Goal: Information Seeking & Learning: Learn about a topic

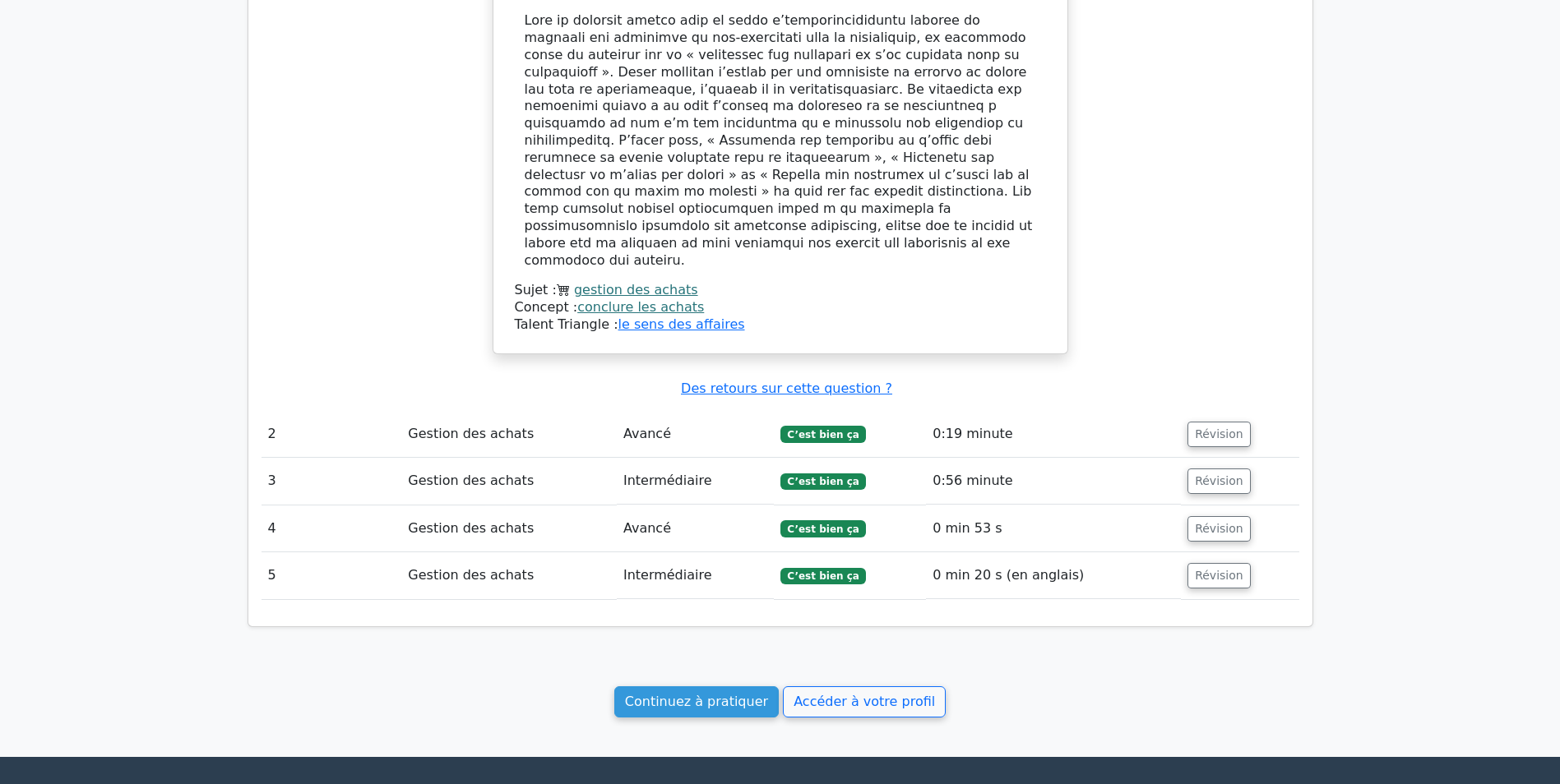
scroll to position [1402, 0]
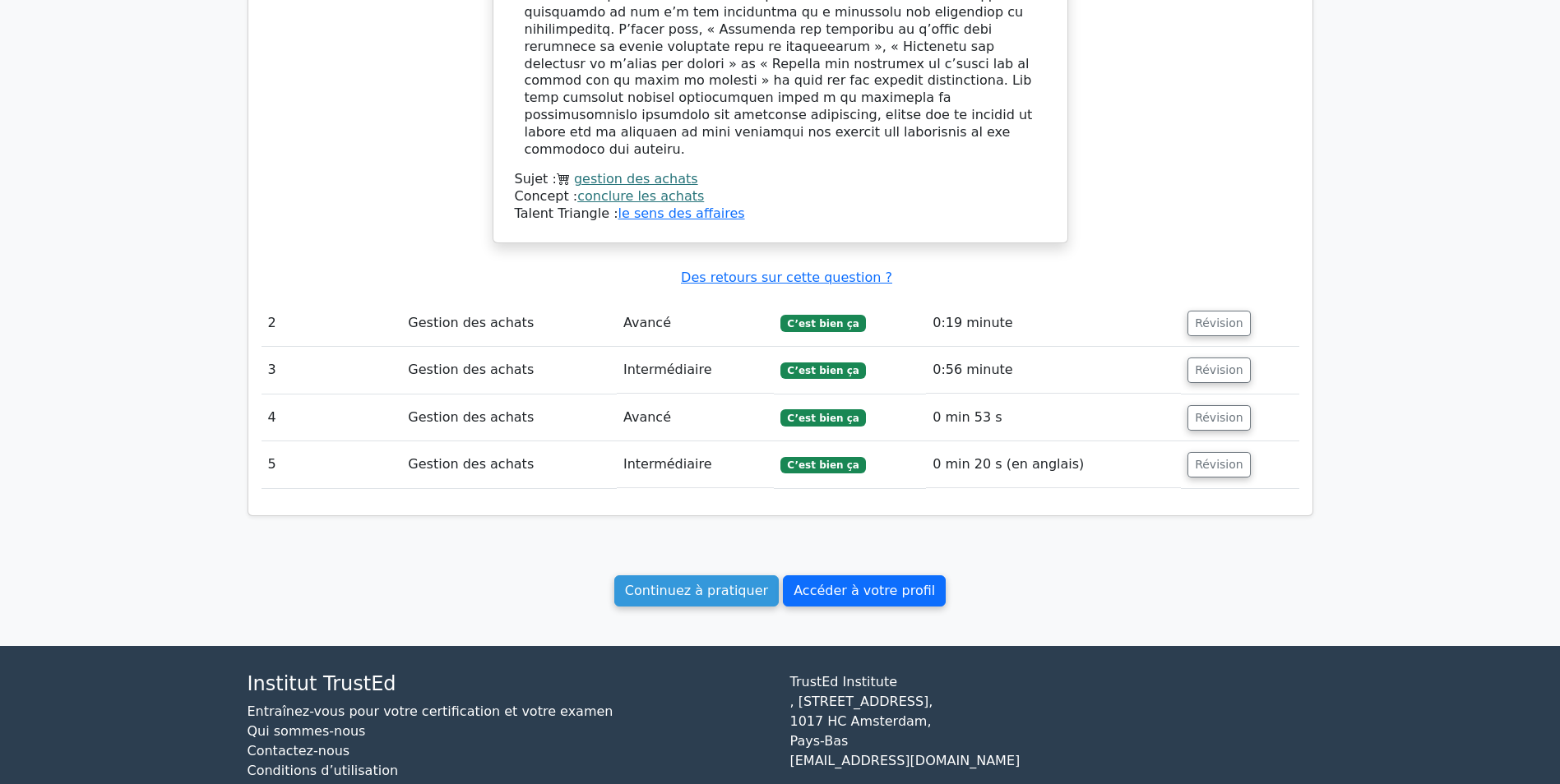
click at [853, 575] on link "Accéder à votre profil" at bounding box center [864, 591] width 163 height 31
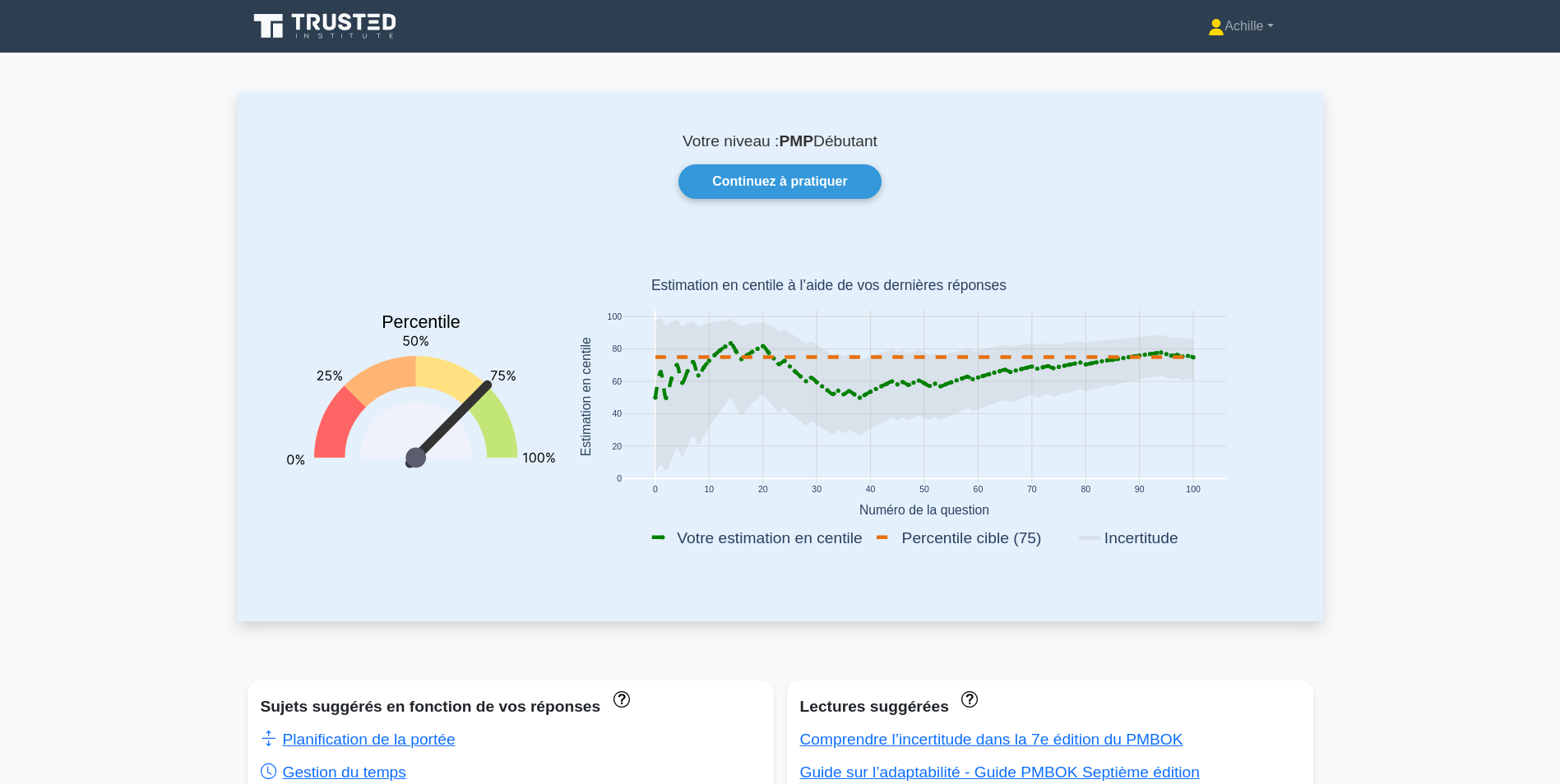
click at [756, 136] on p "Votre niveau : PMP Débutant" at bounding box center [780, 141] width 1007 height 19
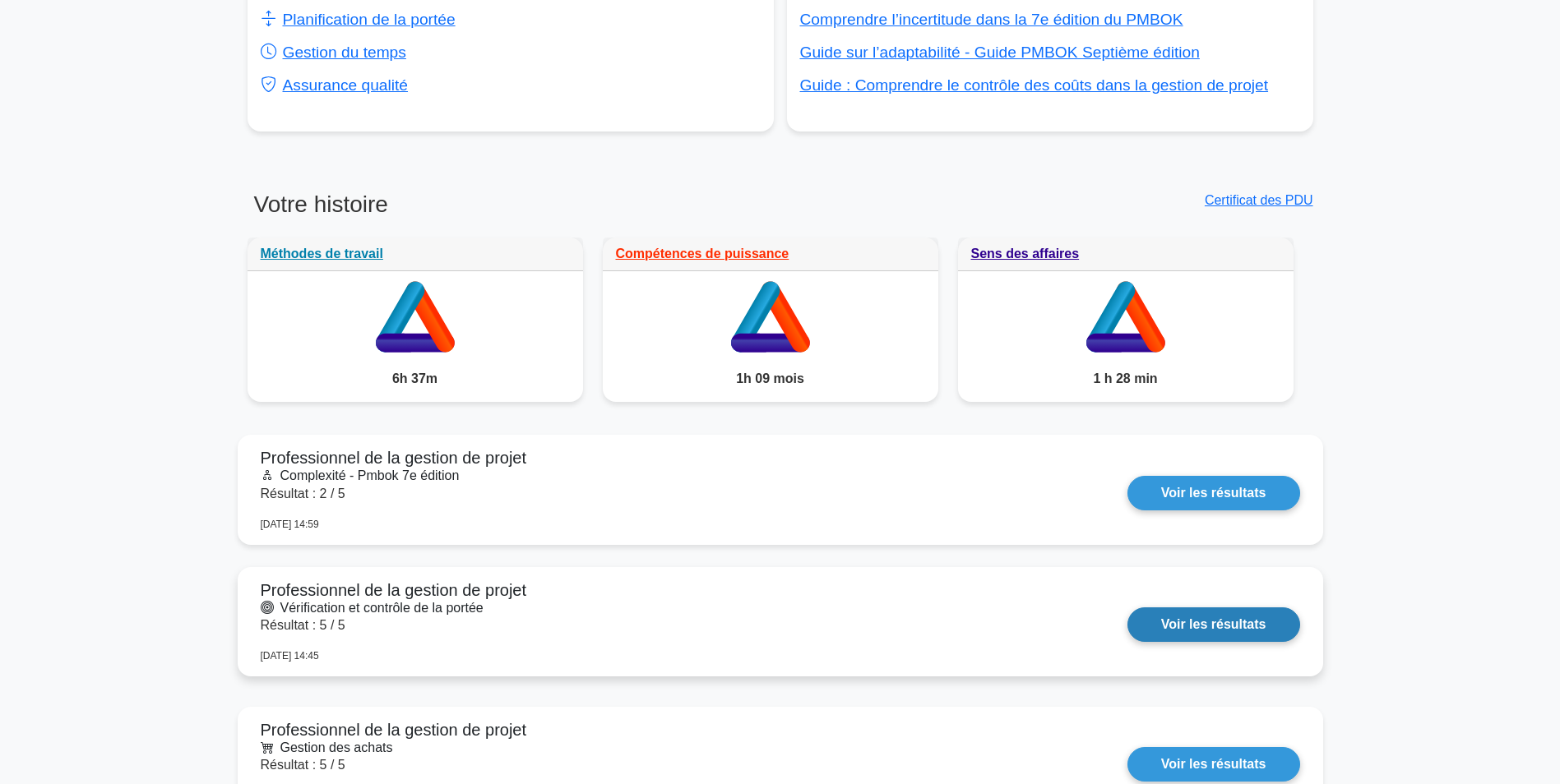
scroll to position [740, 0]
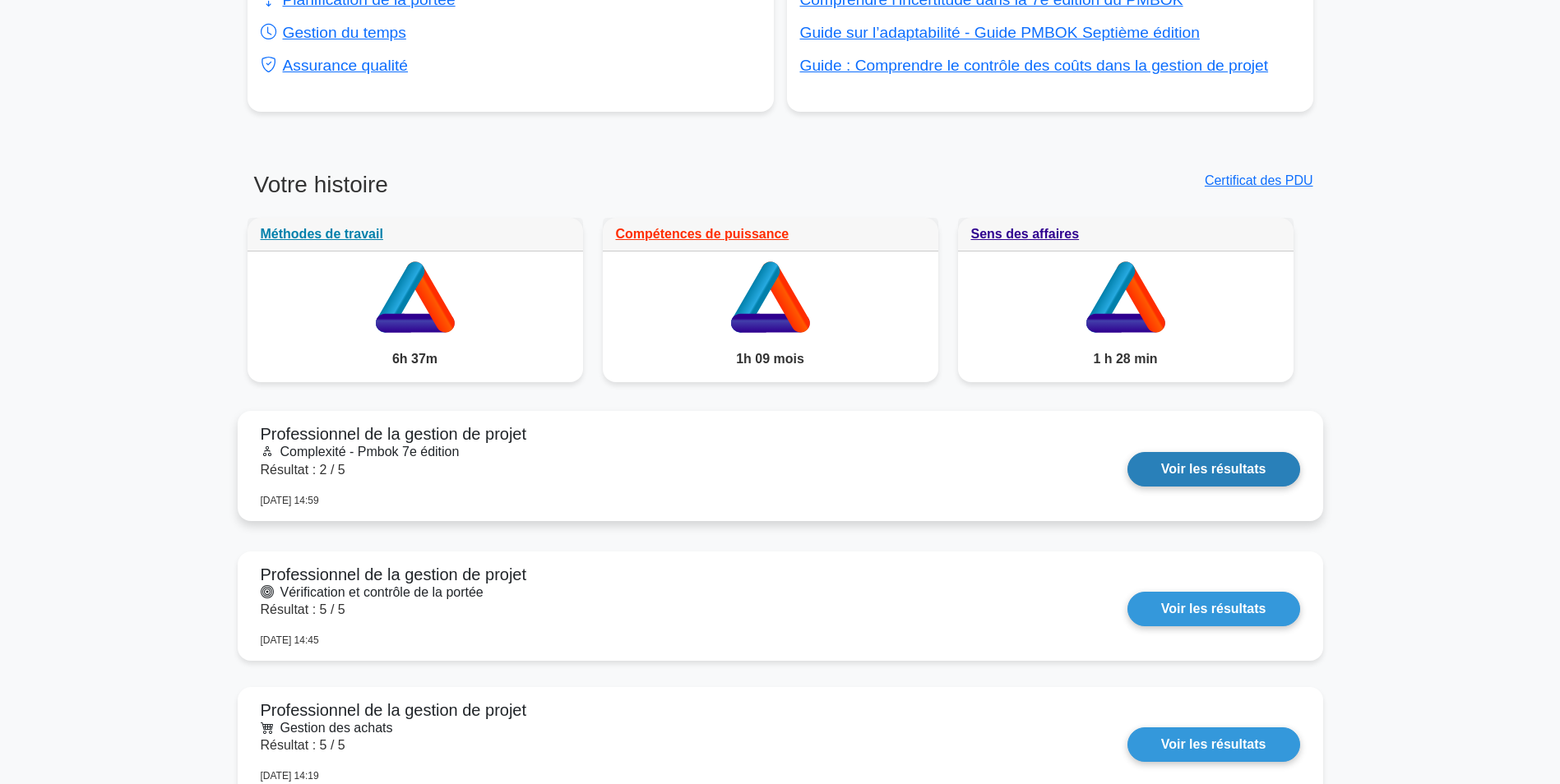
click at [1218, 468] on link "Voir les résultats" at bounding box center [1213, 469] width 173 height 35
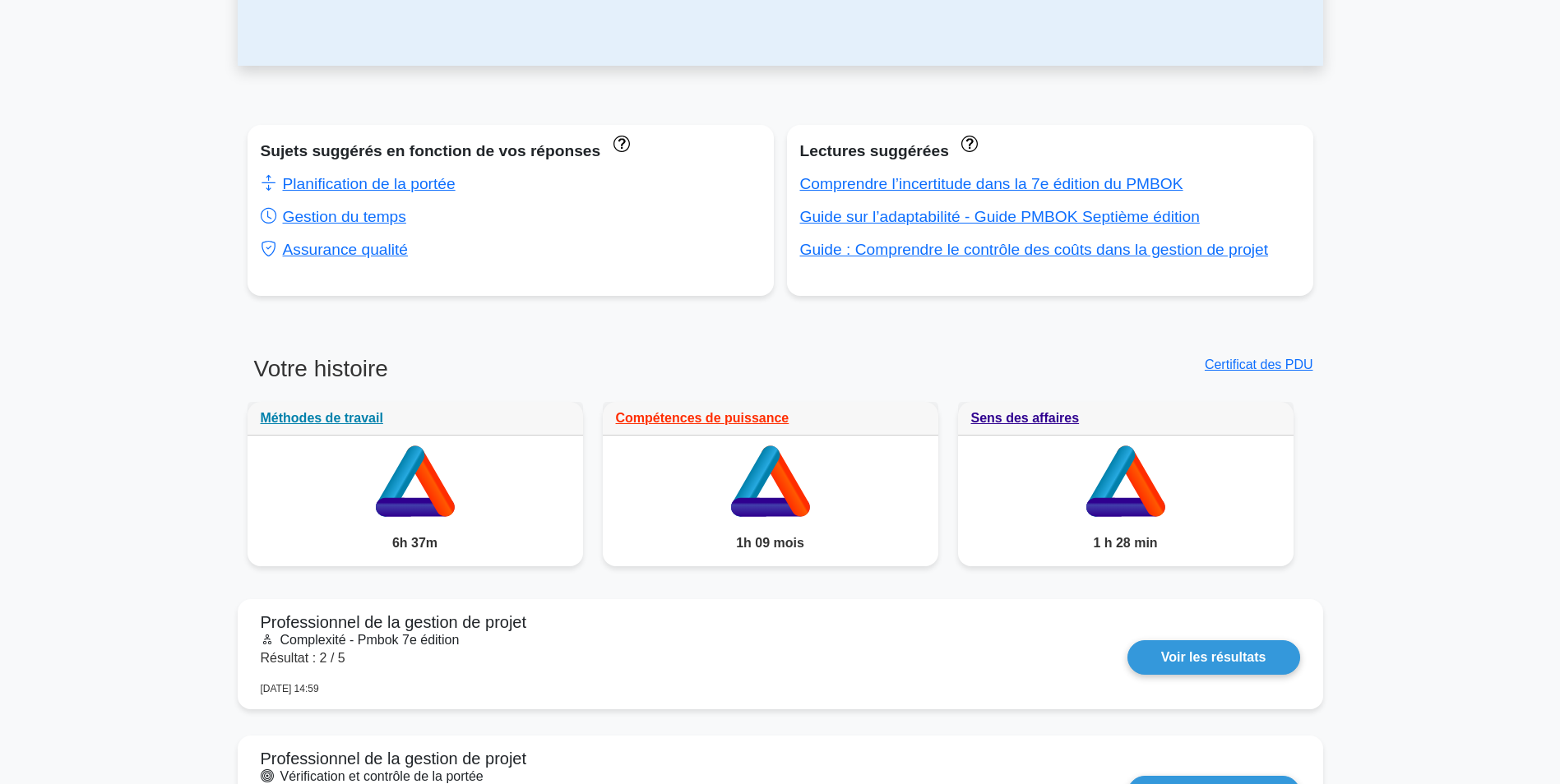
scroll to position [493, 0]
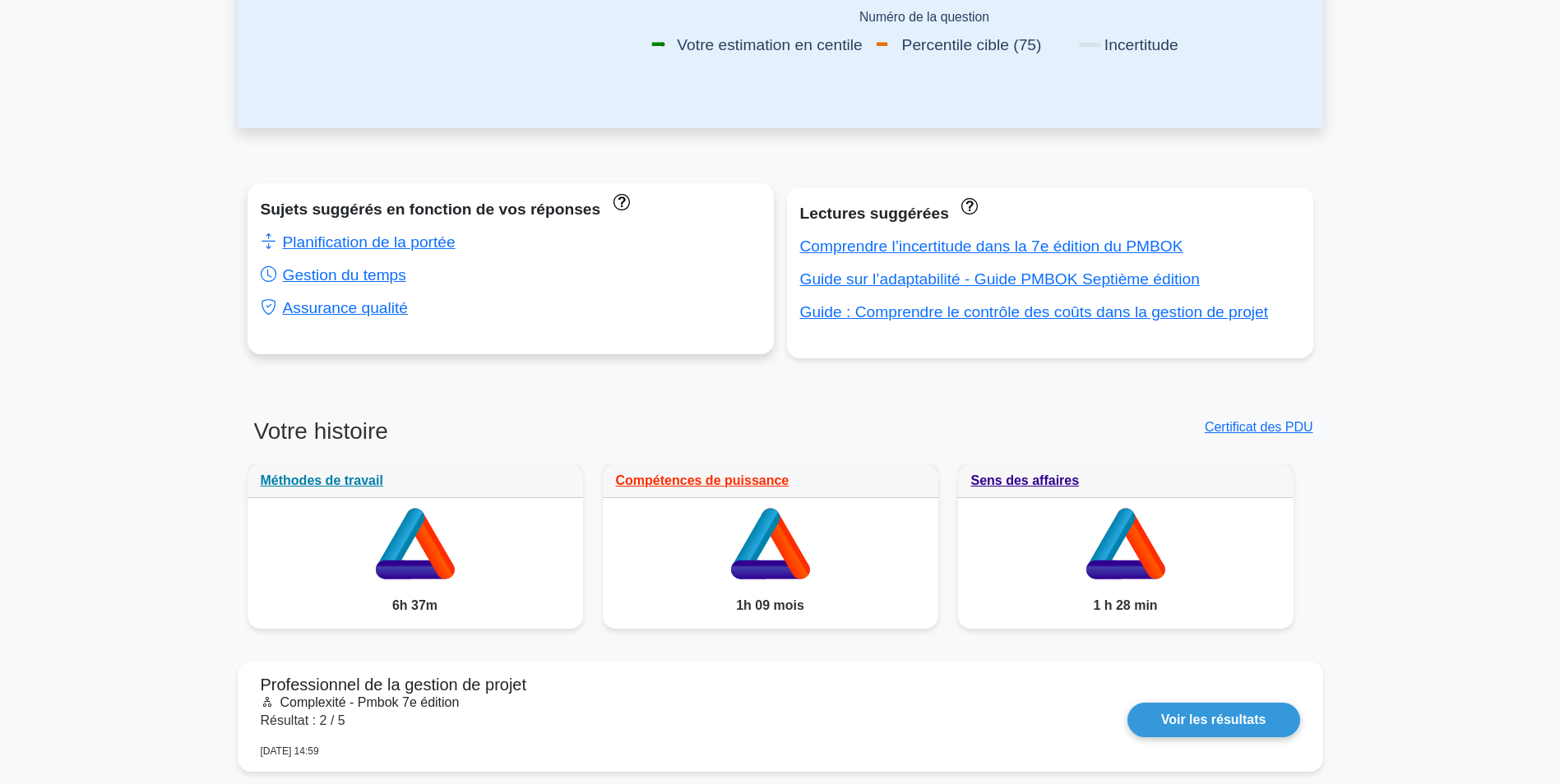
click at [324, 328] on div "Sujets suggérés en fonction de vos réponses Planification de la portée Gestion …" at bounding box center [510, 268] width 526 height 171
click at [324, 317] on link "Assurance qualité" at bounding box center [334, 308] width 148 height 17
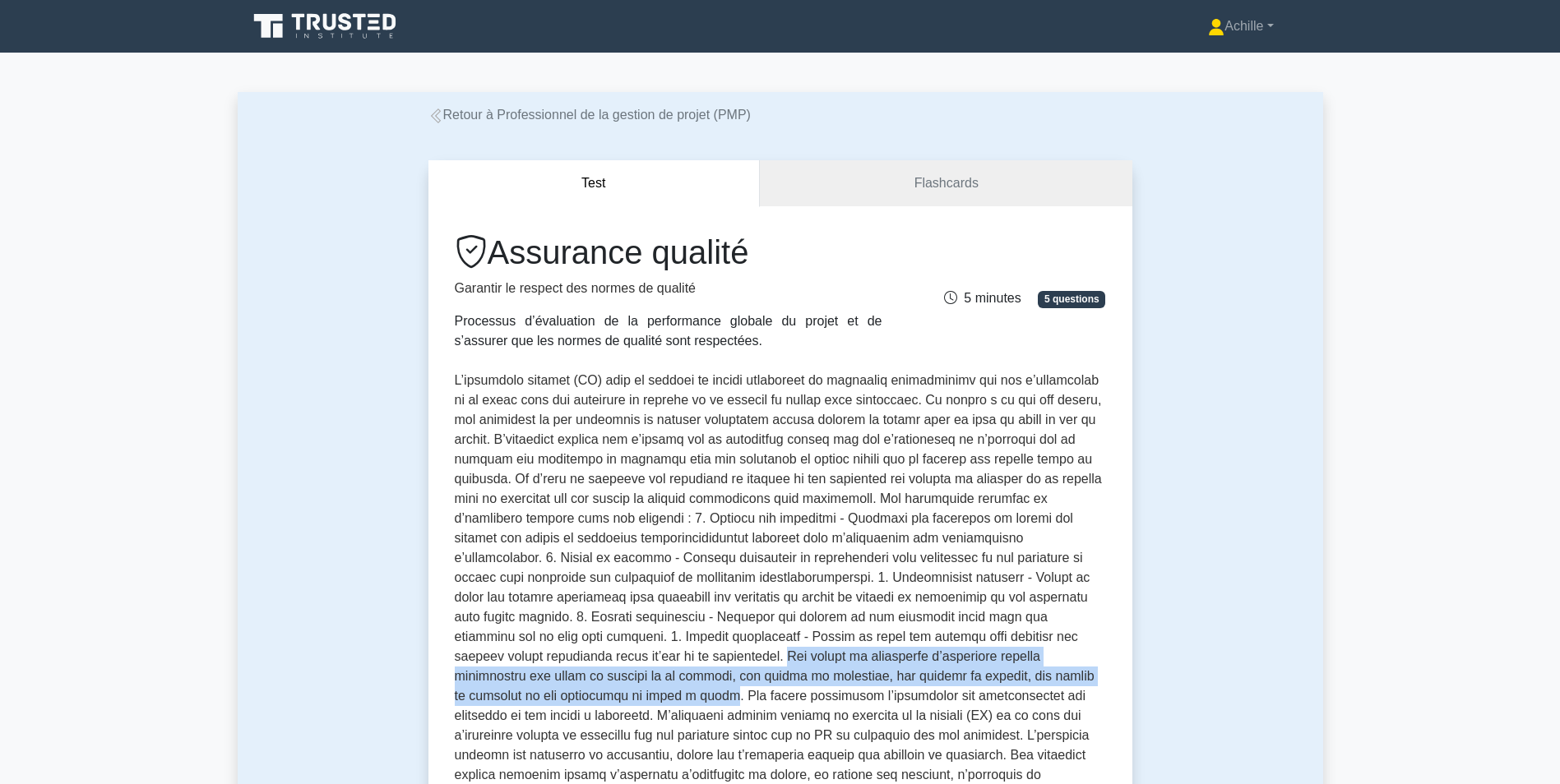
drag, startPoint x: 1066, startPoint y: 638, endPoint x: 918, endPoint y: 683, distance: 154.7
click at [918, 683] on p at bounding box center [780, 598] width 651 height 454
copy p "Les outils et techniques d’assurance qualité comprennent les plans de gestion d…"
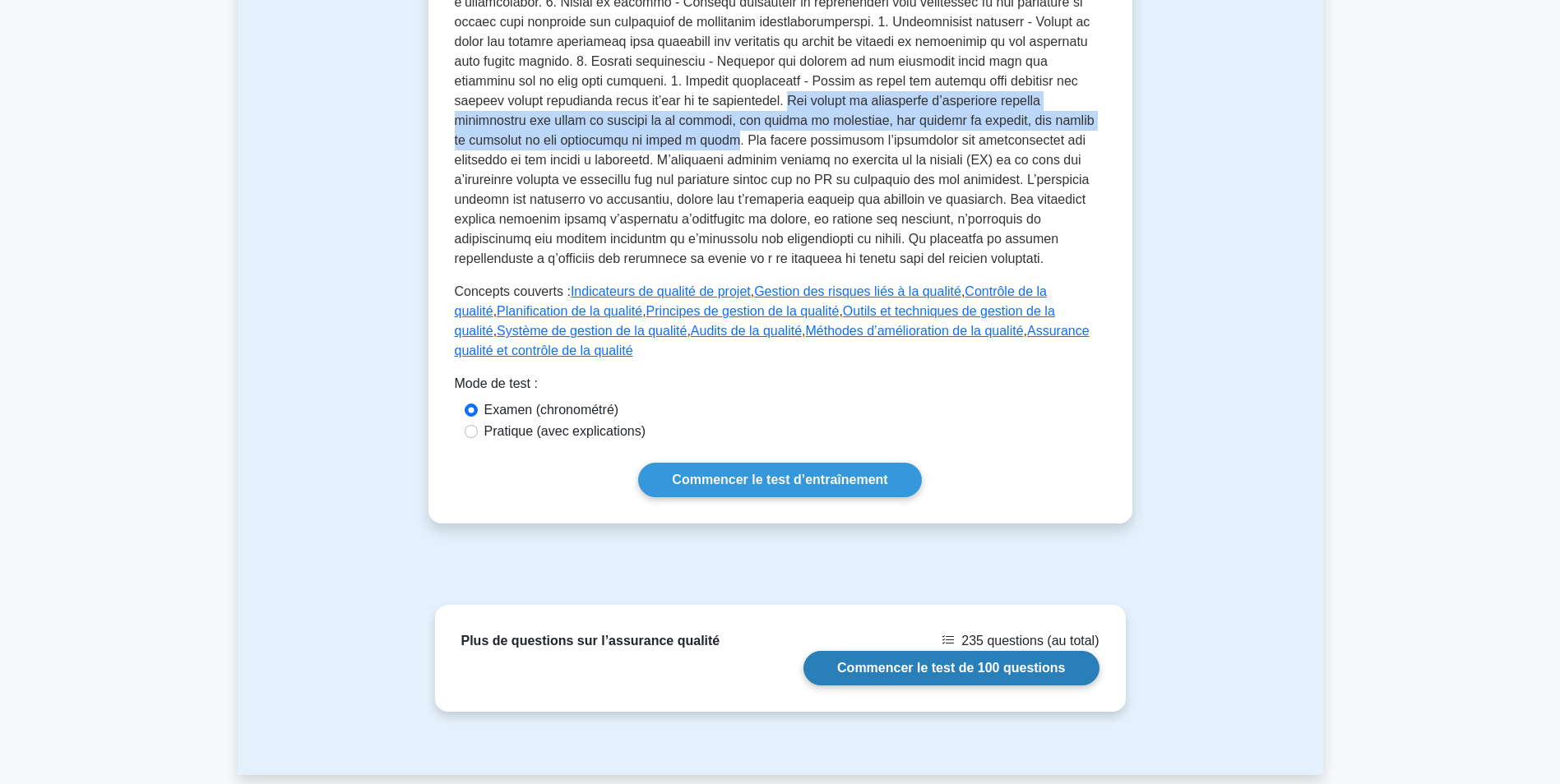
scroll to position [575, 0]
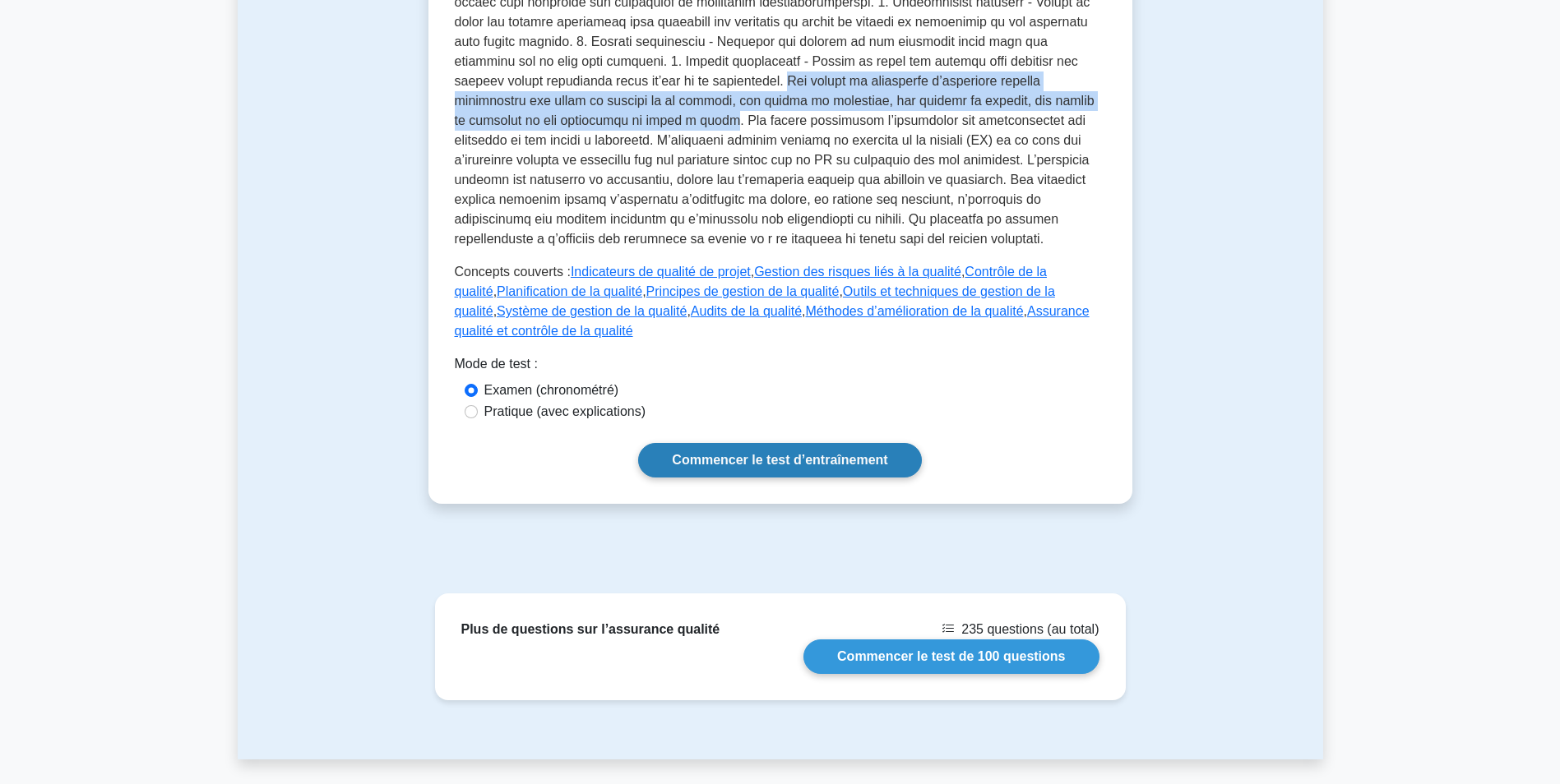
click at [749, 444] on link "Commencer le test d’entraînement" at bounding box center [780, 461] width 283 height 35
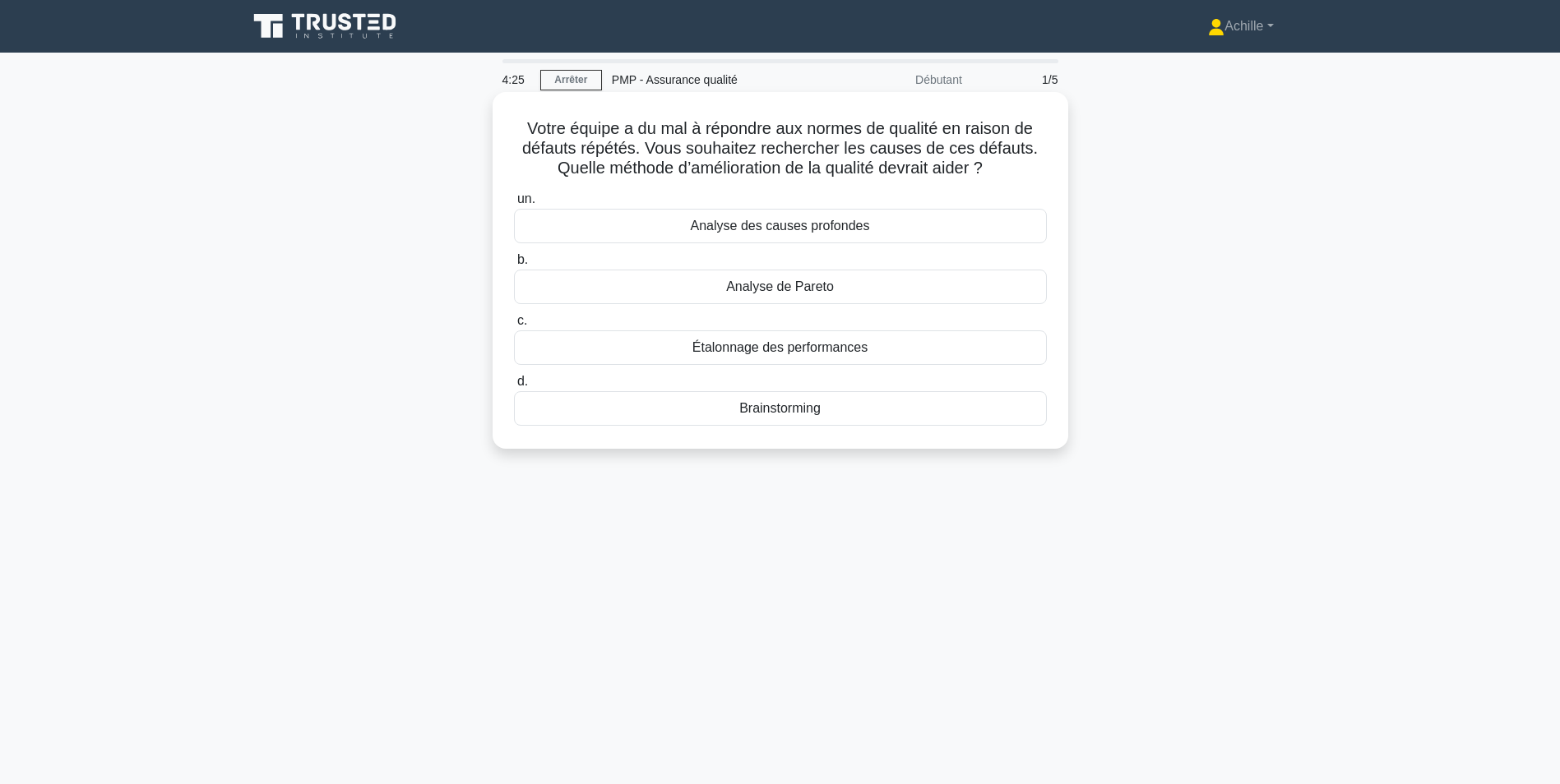
click at [746, 225] on div "Analyse des causes profondes" at bounding box center [780, 226] width 533 height 35
click at [514, 205] on input "un. Analyse des causes profondes" at bounding box center [514, 199] width 0 height 11
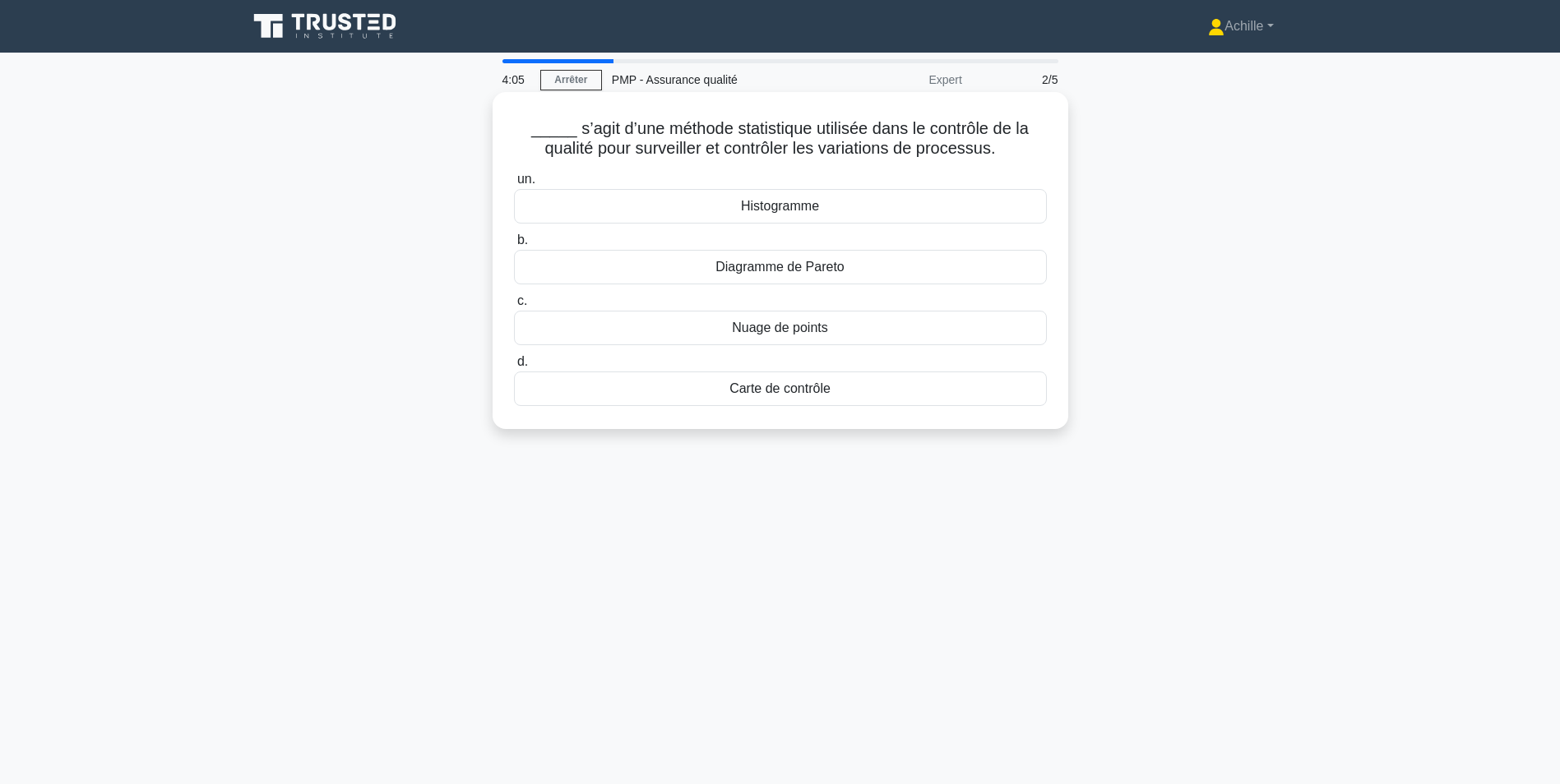
click at [750, 395] on div "Carte de contrôle" at bounding box center [780, 389] width 533 height 35
click at [514, 367] on input "d. Carte de contrôle" at bounding box center [514, 361] width 0 height 11
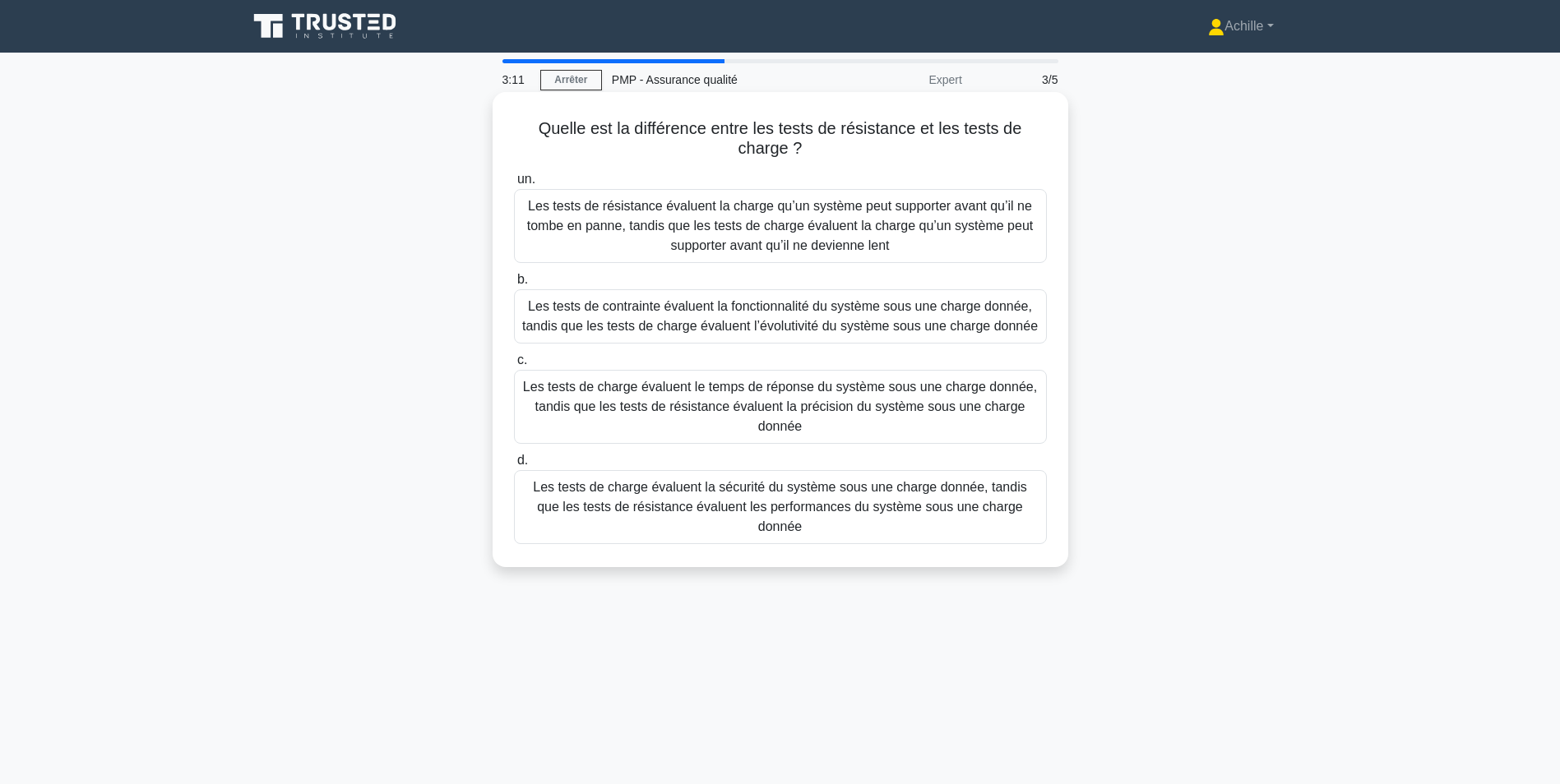
click at [760, 504] on div "Les tests de charge évaluent la sécurité du système sous une charge donnée, tan…" at bounding box center [780, 507] width 533 height 74
click at [514, 466] on input "d. Les tests de charge évaluent la sécurité du système sous une charge donnée, …" at bounding box center [514, 461] width 0 height 11
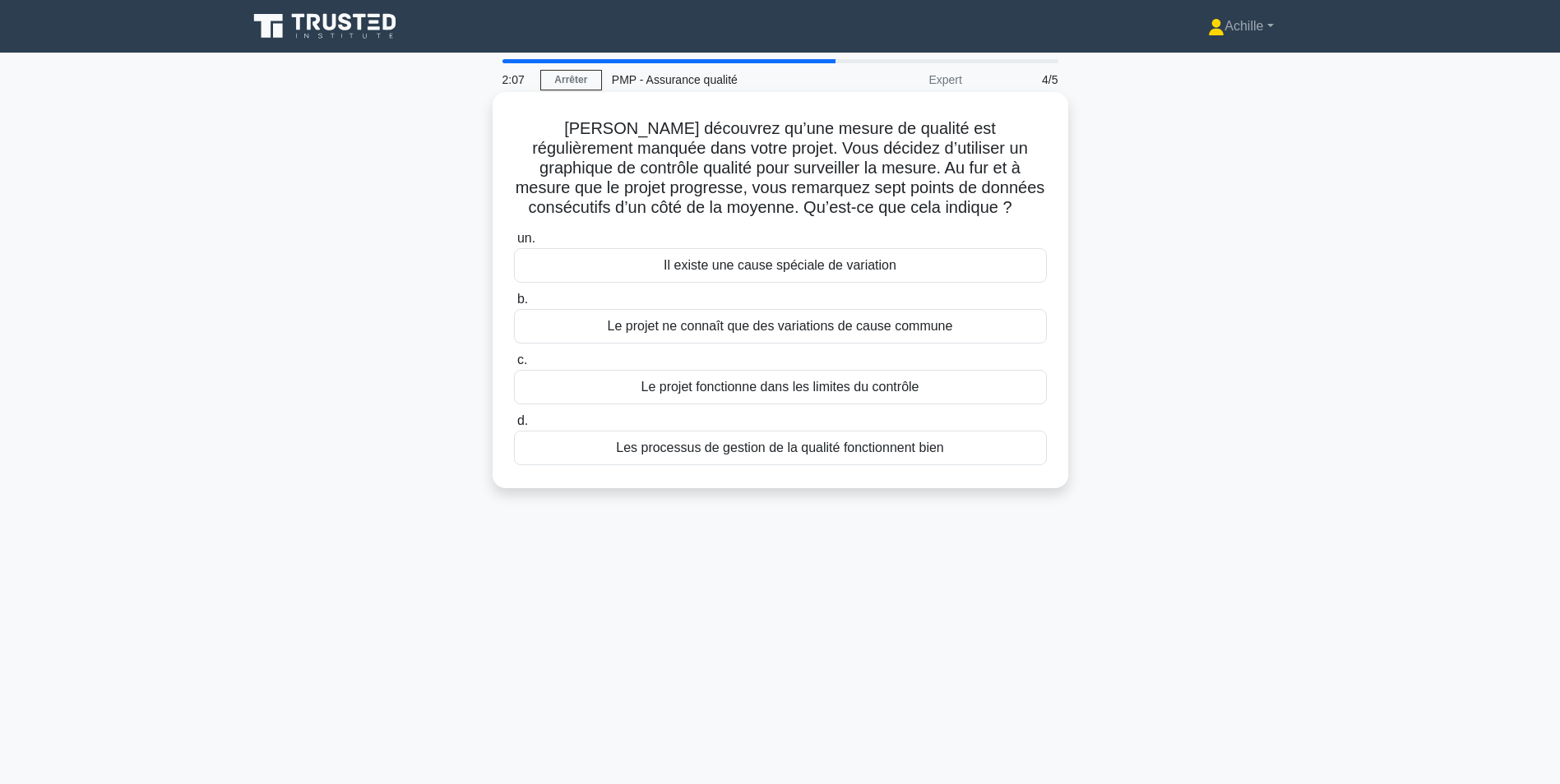
click at [810, 444] on div "Les processus de gestion de la qualité fonctionnent bien" at bounding box center [780, 448] width 533 height 35
click at [514, 427] on input "d. Les processus de gestion de la qualité fonctionnent bien" at bounding box center [514, 421] width 0 height 11
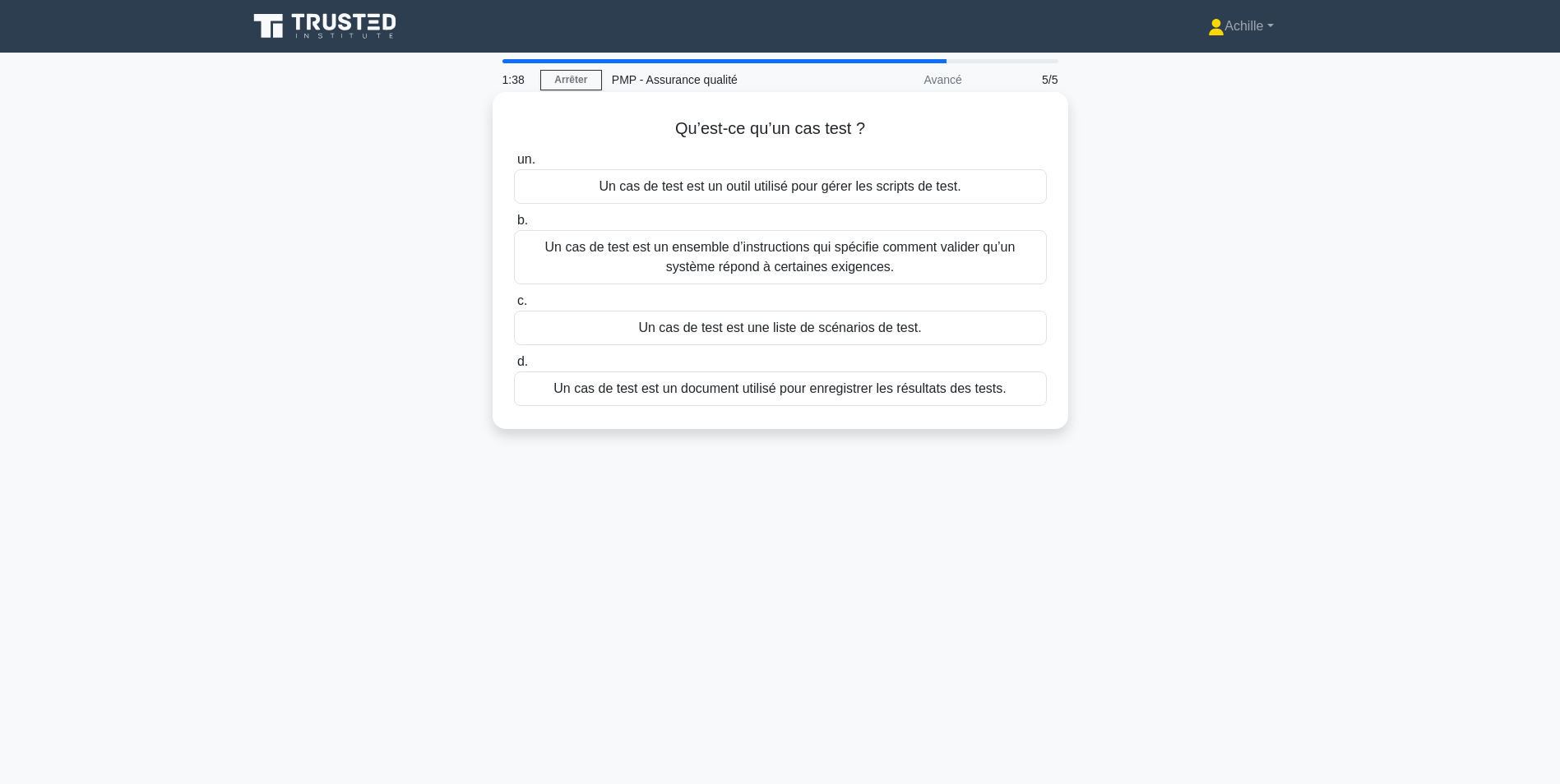
click at [717, 265] on div "Un cas de test est un ensemble d’instructions qui spécifie comment valider qu’u…" at bounding box center [780, 257] width 533 height 54
click at [514, 226] on input "b. Un cas de test est un ensemble d’instructions qui spécifie comment valider q…" at bounding box center [514, 220] width 0 height 11
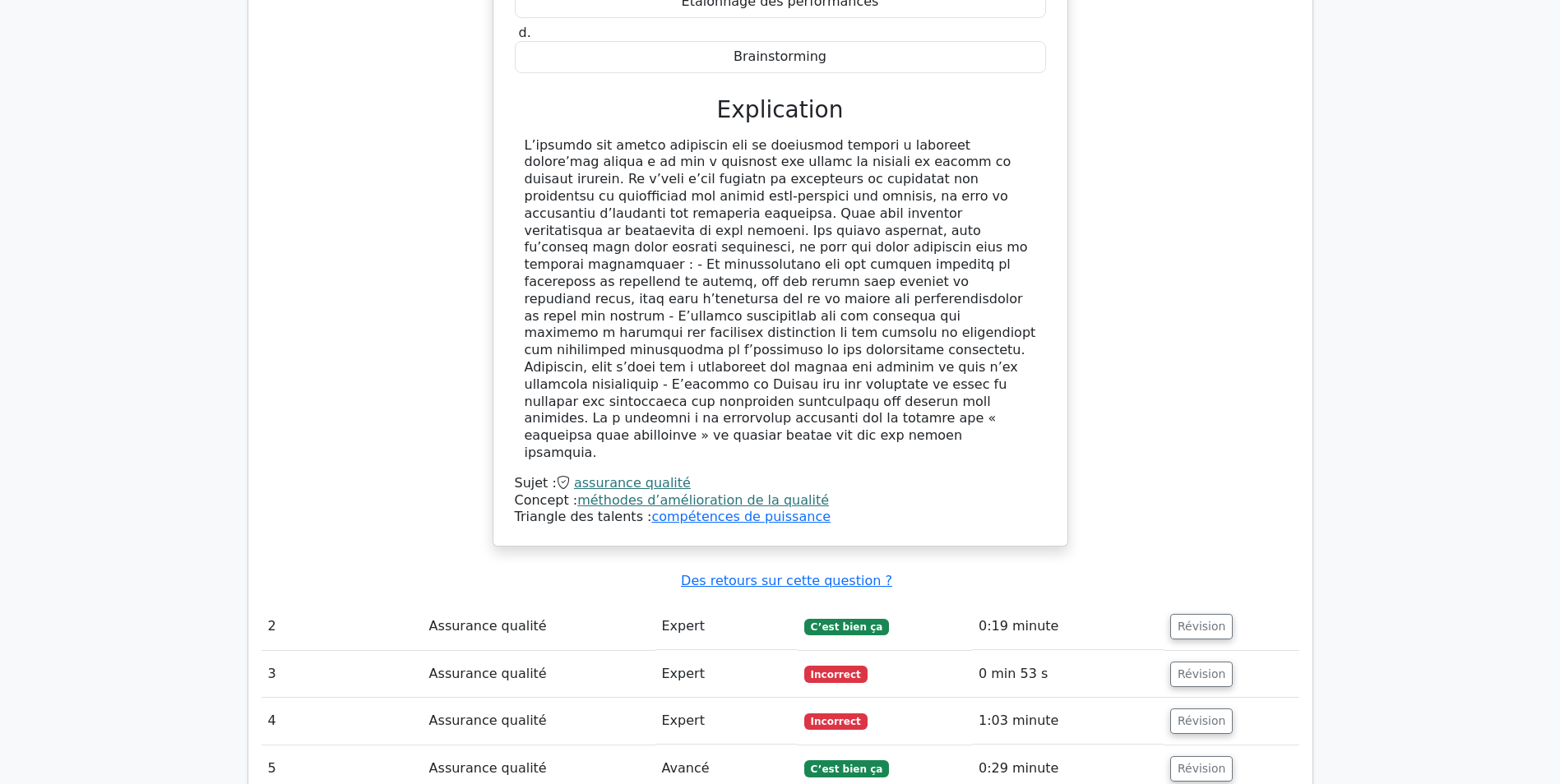
scroll to position [1151, 0]
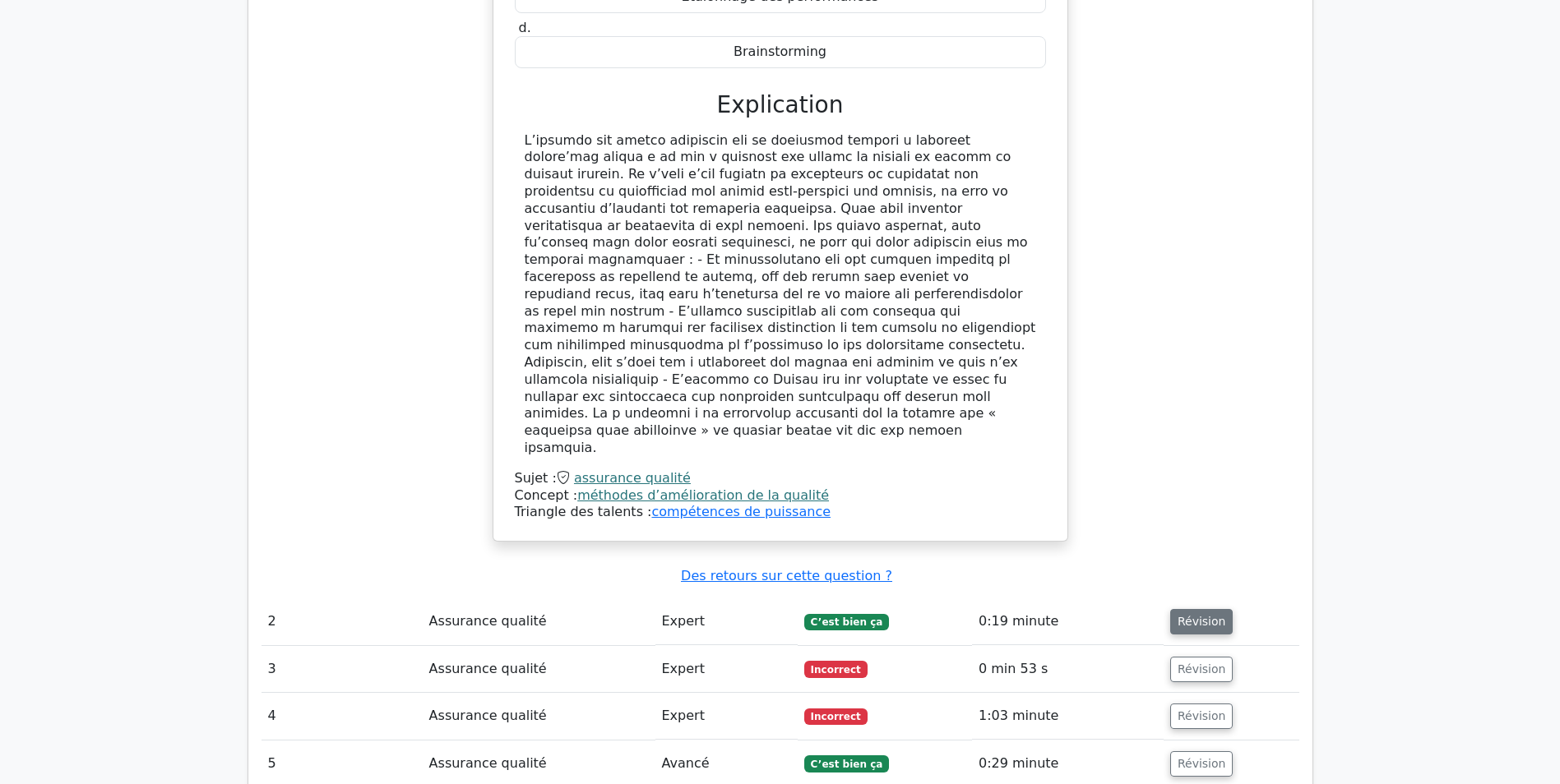
click at [1175, 609] on button "Révision" at bounding box center [1202, 622] width 64 height 25
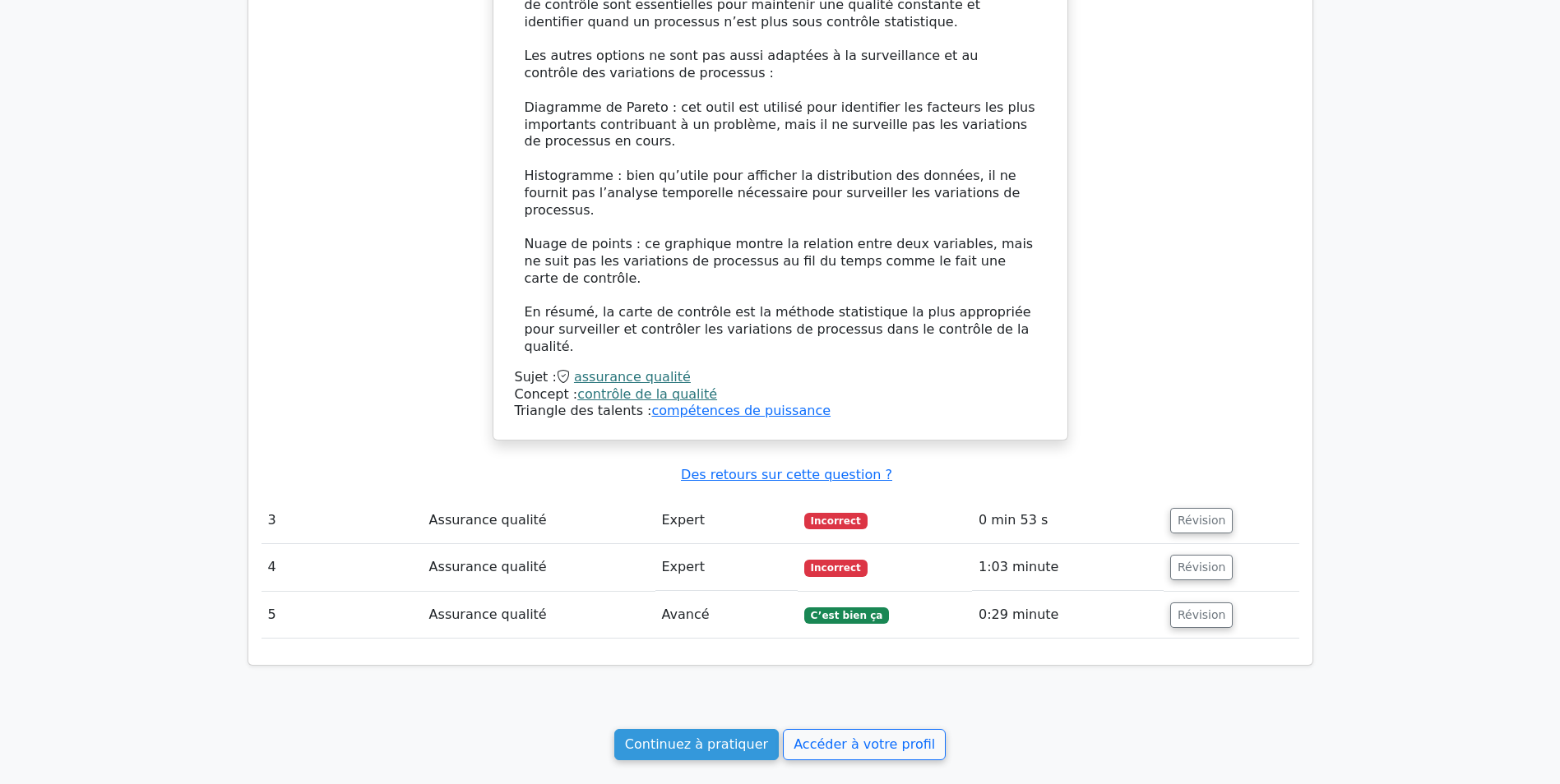
scroll to position [2384, 0]
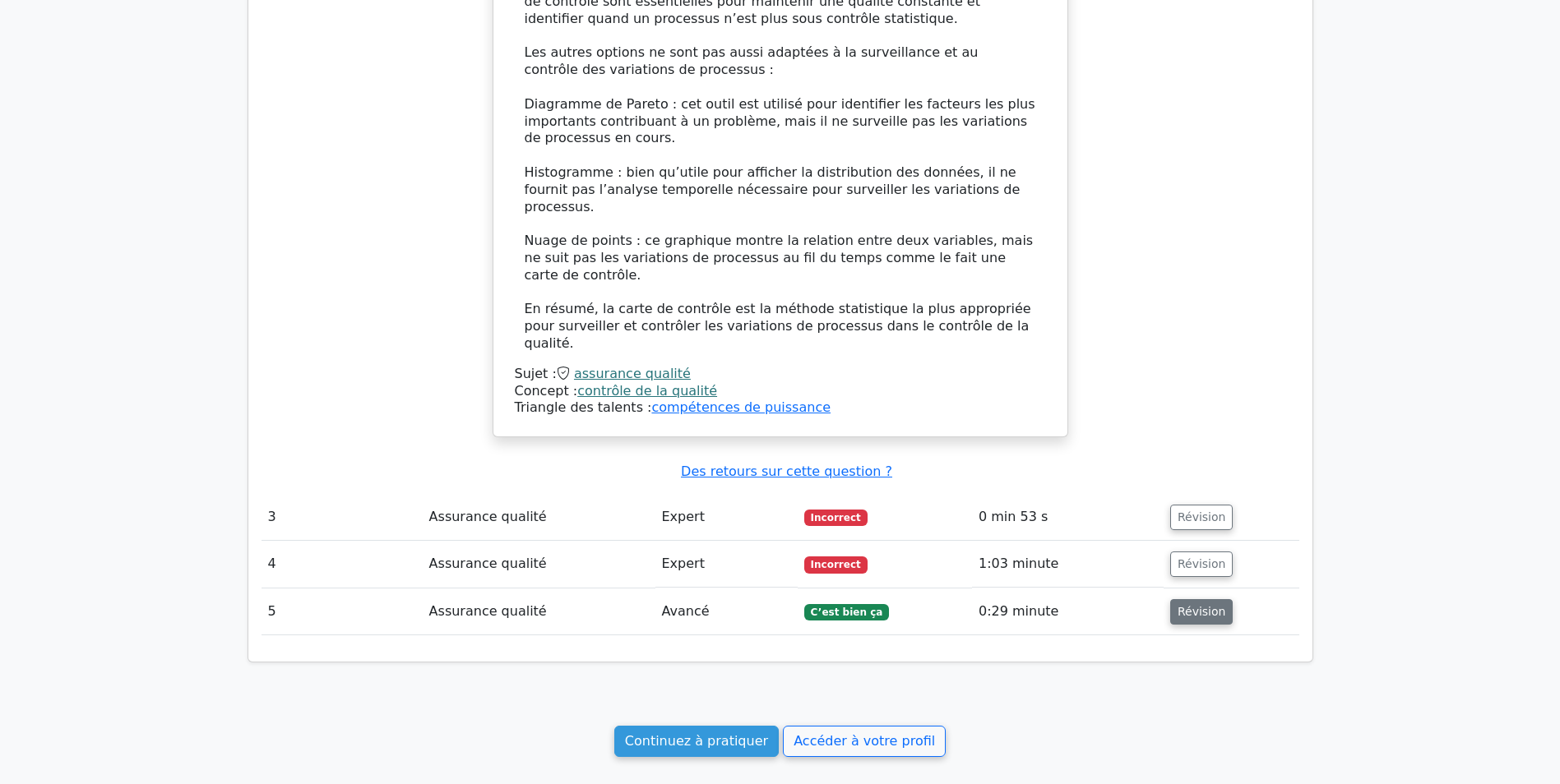
click at [1179, 600] on button "Révision" at bounding box center [1202, 612] width 64 height 25
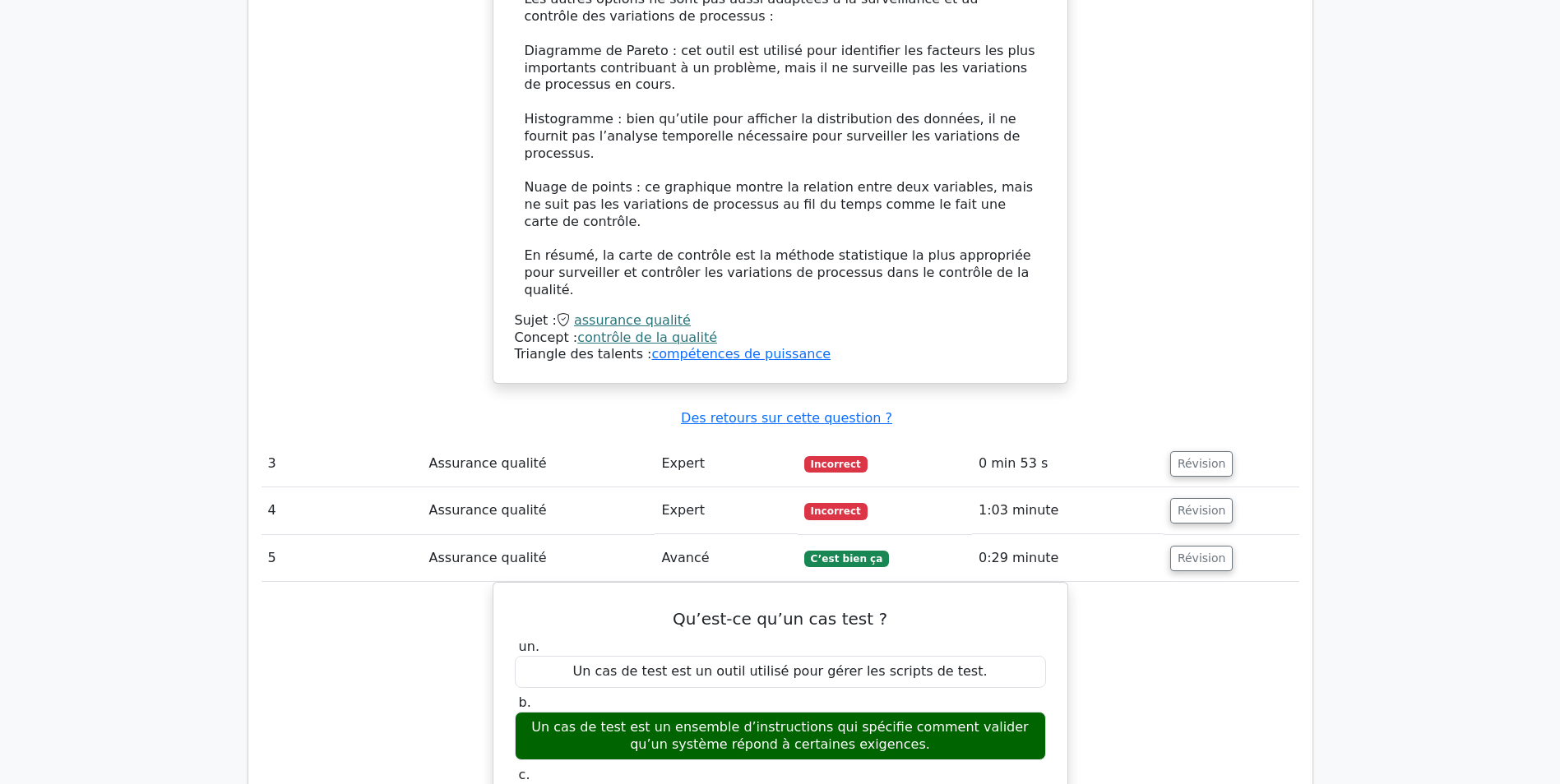
scroll to position [2466, 0]
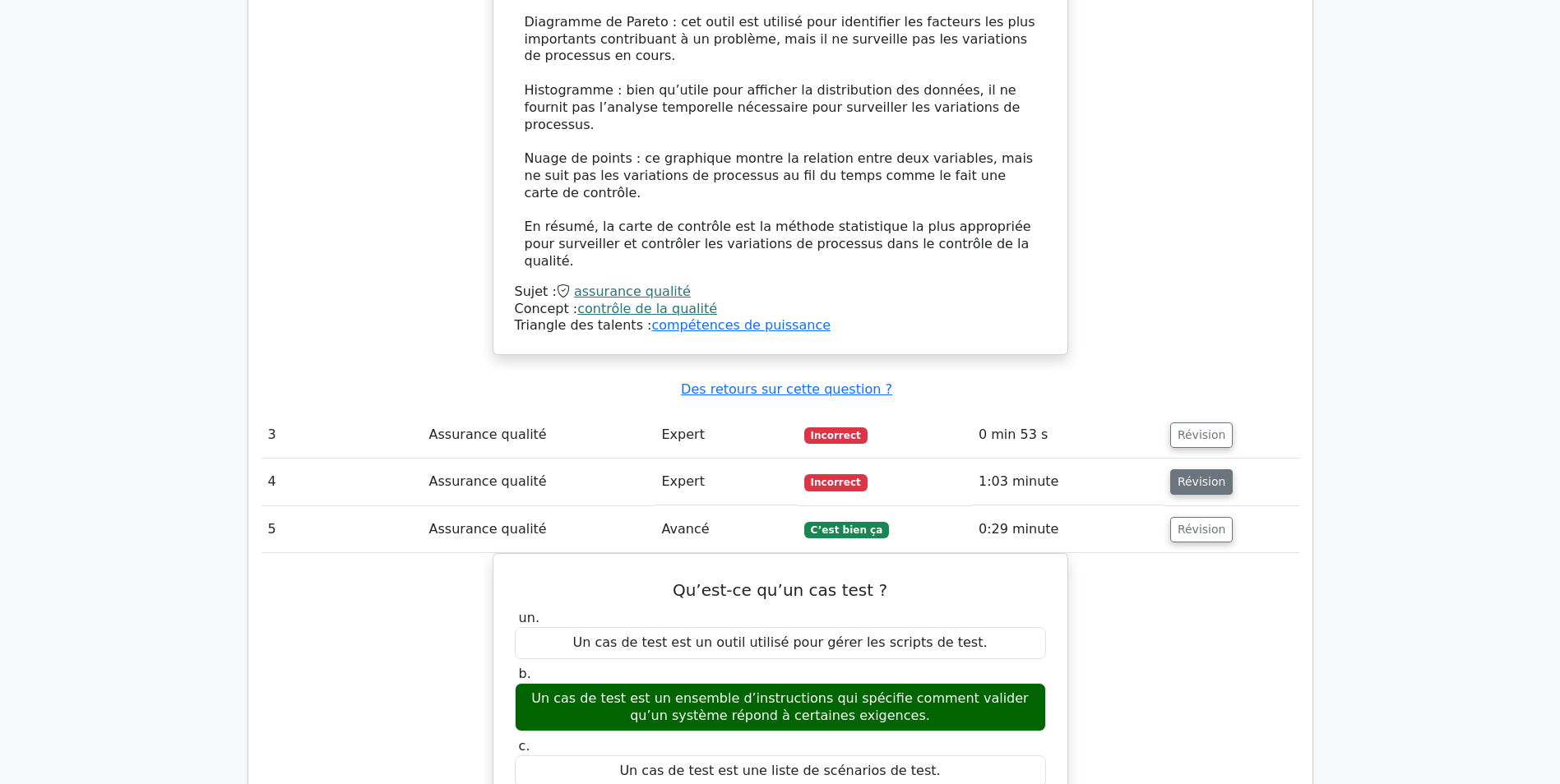
click at [1196, 469] on button "Révision" at bounding box center [1202, 482] width 64 height 25
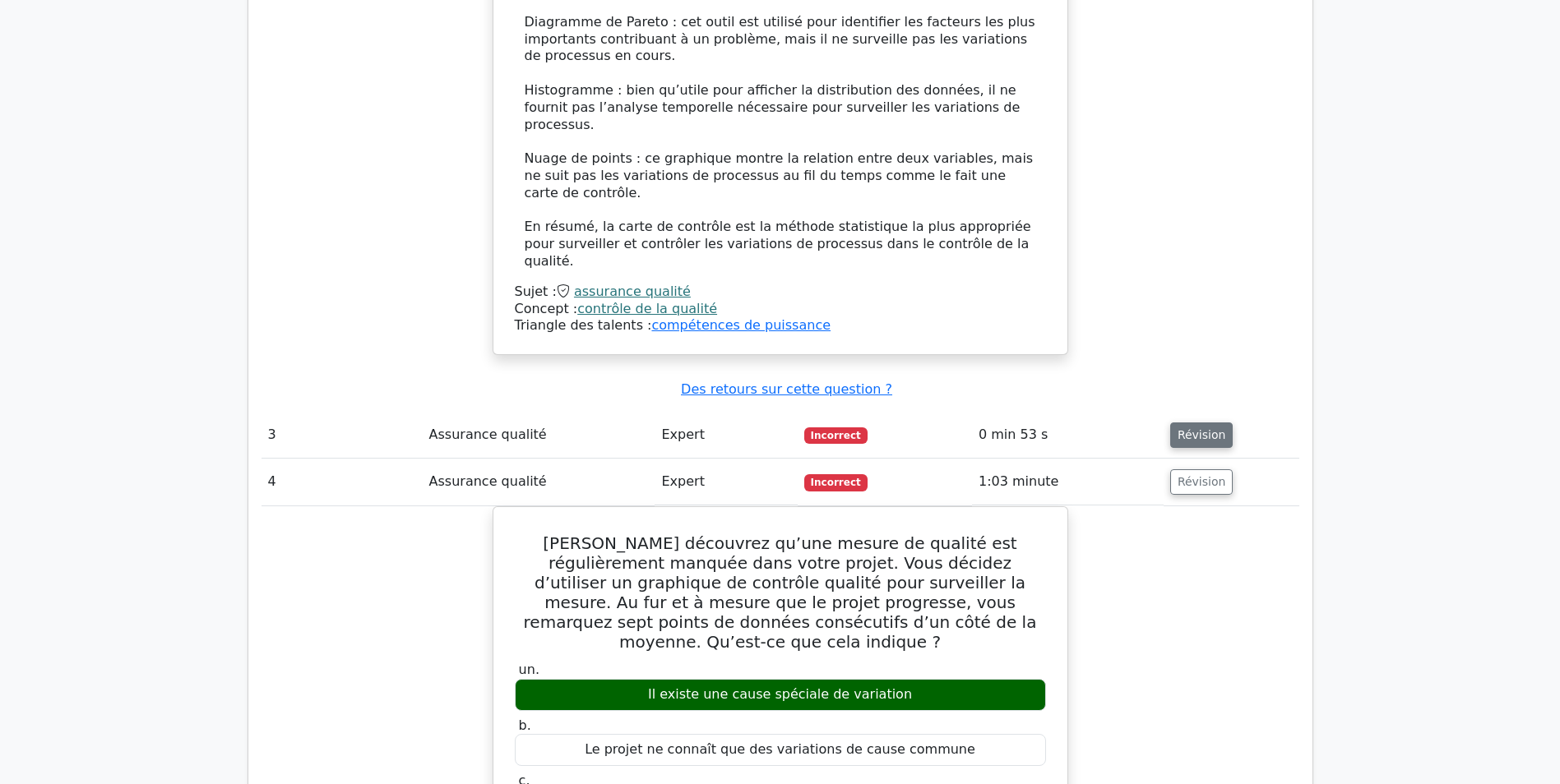
click at [1196, 423] on button "Révision" at bounding box center [1202, 435] width 64 height 25
